Goal: Information Seeking & Learning: Compare options

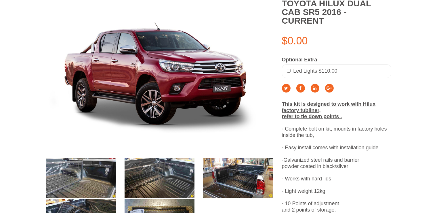
scroll to position [144, 0]
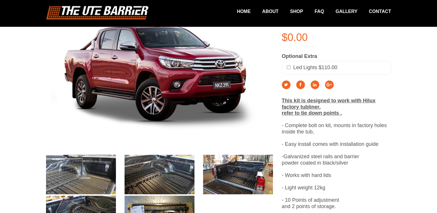
click at [81, 173] on img at bounding box center [81, 173] width 70 height 39
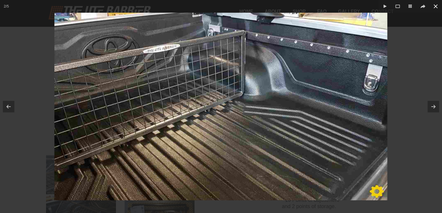
click at [436, 6] on icon at bounding box center [435, 6] width 3 height 3
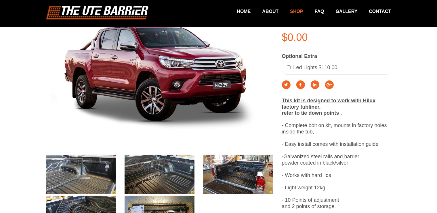
click at [295, 9] on link "Shop" at bounding box center [290, 11] width 24 height 11
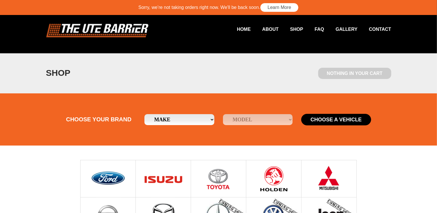
click at [218, 183] on img at bounding box center [218, 178] width 24 height 37
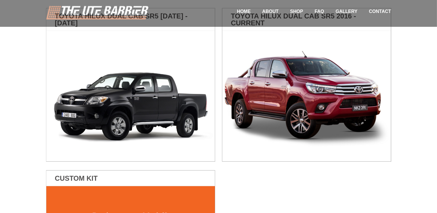
scroll to position [133, 0]
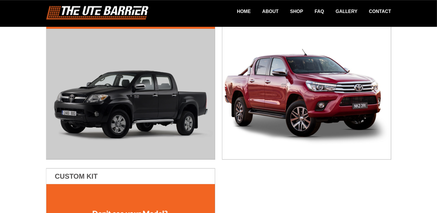
click at [131, 120] on img at bounding box center [130, 94] width 169 height 130
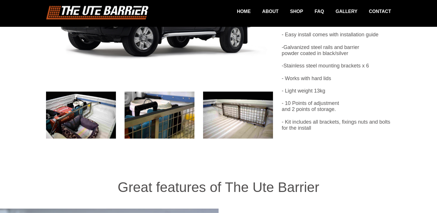
scroll to position [227, 0]
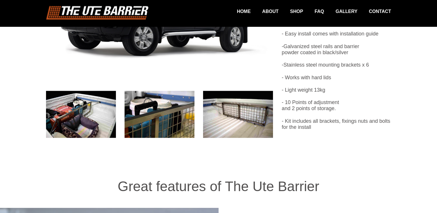
click at [75, 115] on img at bounding box center [81, 114] width 70 height 47
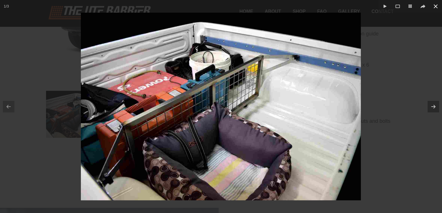
click at [437, 5] on icon at bounding box center [435, 6] width 3 height 3
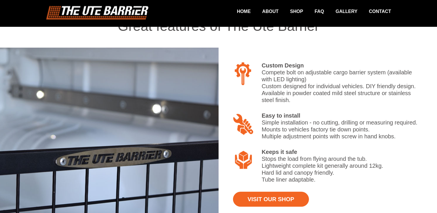
scroll to position [389, 0]
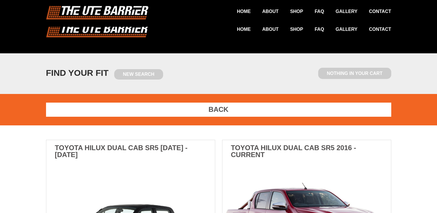
scroll to position [133, 0]
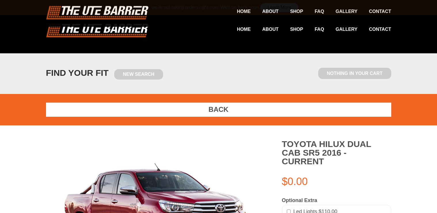
scroll to position [144, 0]
